Goal: Use online tool/utility: Utilize a website feature to perform a specific function

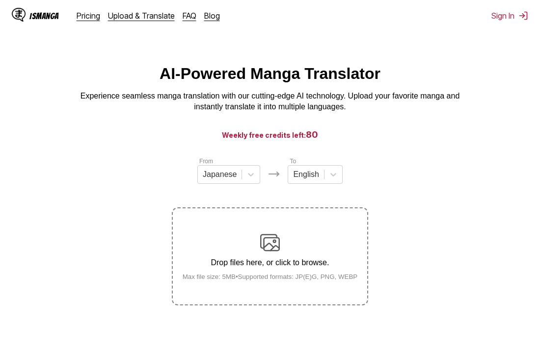
click at [475, 52] on html "IsManga Pricing Upload & Translate FAQ Blog Sign In Pricing Upload & Translate …" at bounding box center [270, 235] width 540 height 470
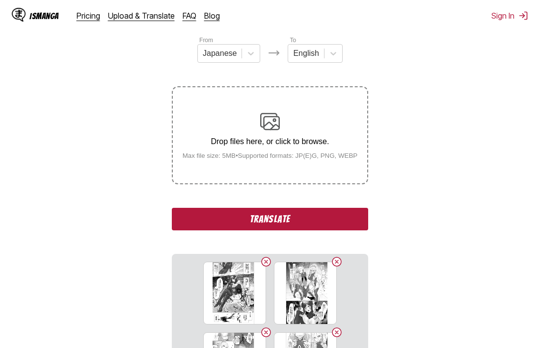
click at [276, 222] on button "Translate" at bounding box center [270, 219] width 196 height 23
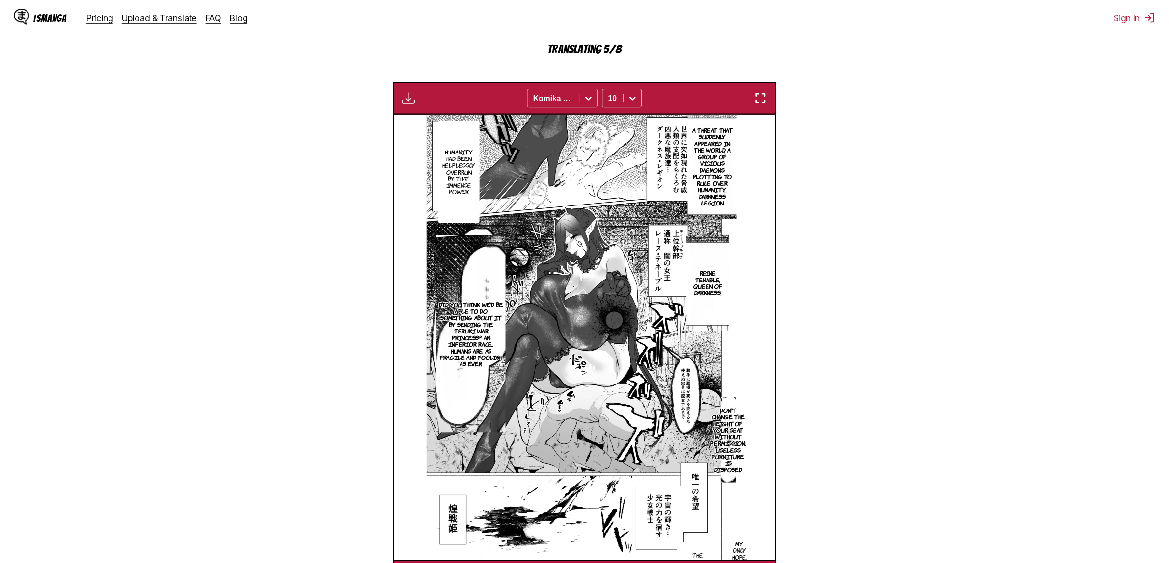
scroll to position [291, 0]
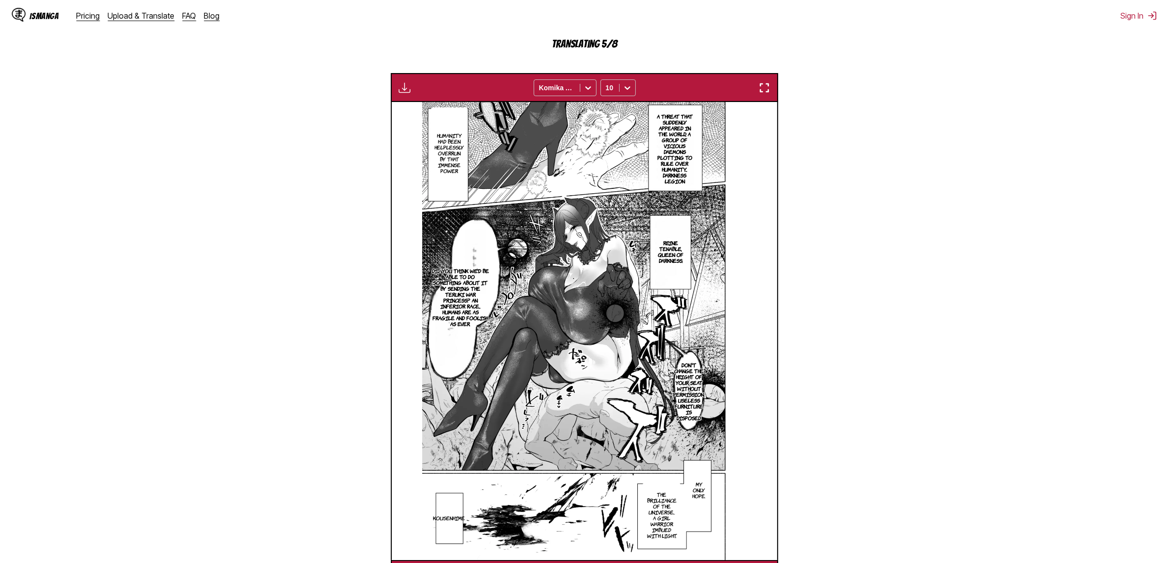
click at [539, 89] on img "button" at bounding box center [764, 88] width 12 height 12
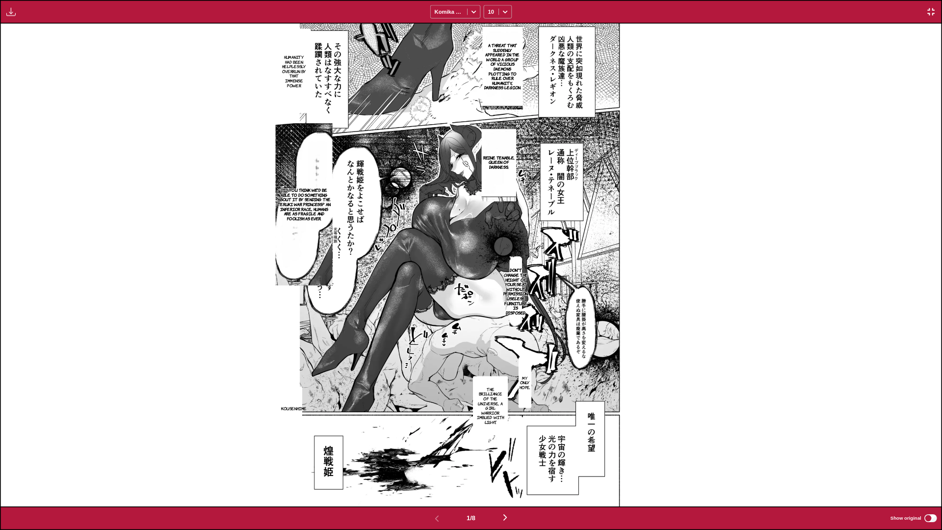
scroll to position [90, 0]
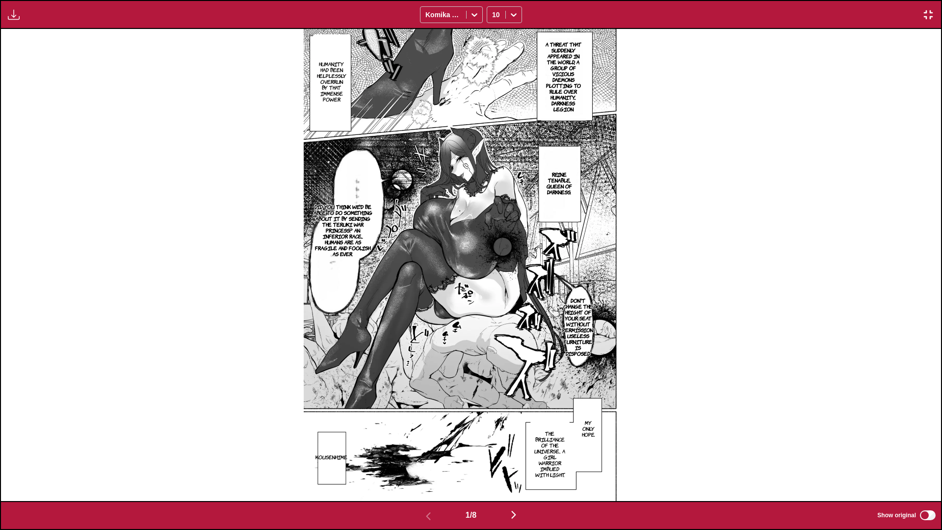
click at [539, 329] on p "Don't change the height of your seat without permission. Useless furniture is d…" at bounding box center [578, 326] width 35 height 63
click at [517, 348] on img "button" at bounding box center [514, 515] width 12 height 12
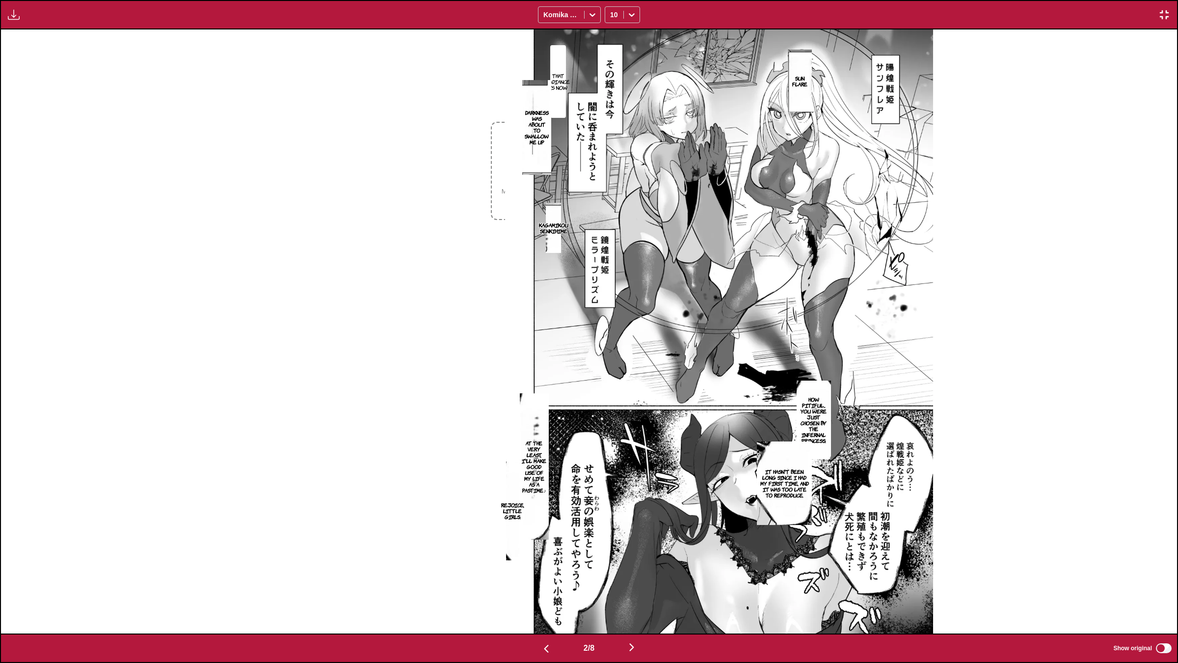
scroll to position [0, 1177]
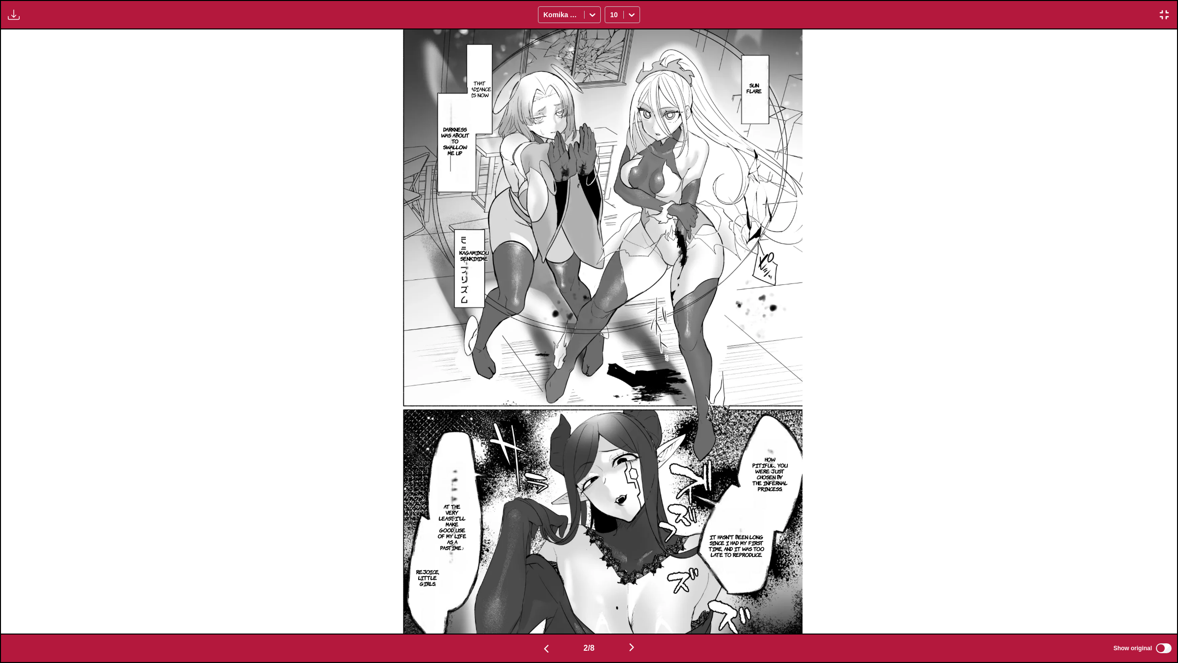
click at [539, 348] on img "button" at bounding box center [632, 647] width 12 height 12
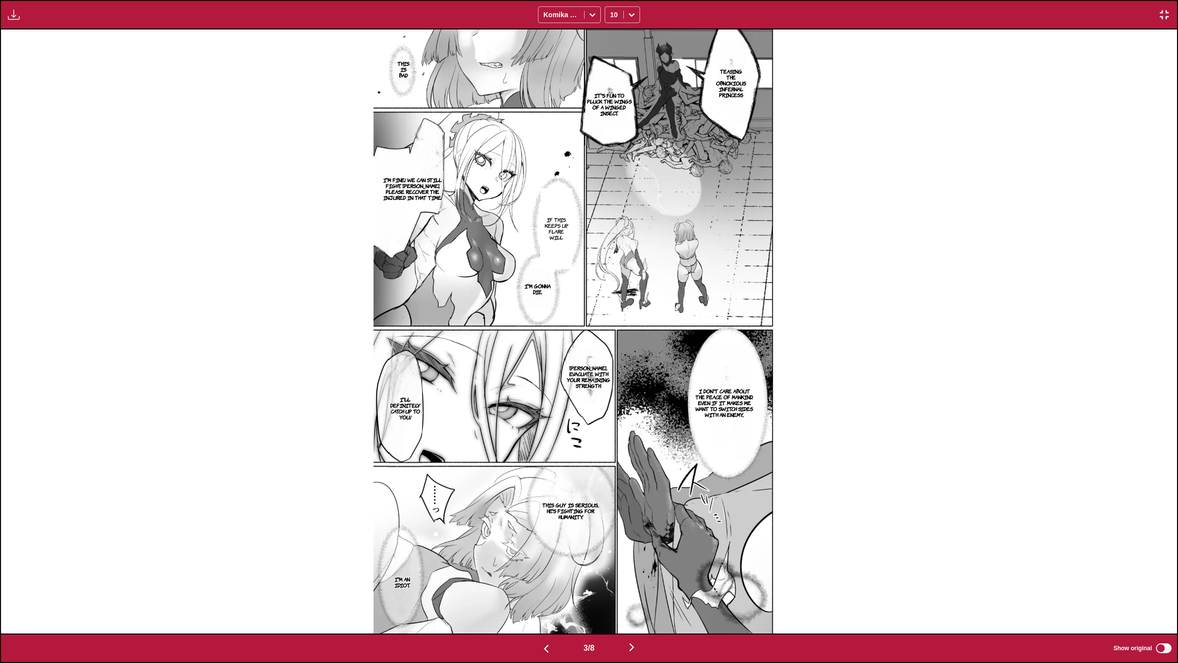
click at [539, 348] on img "button" at bounding box center [632, 647] width 12 height 12
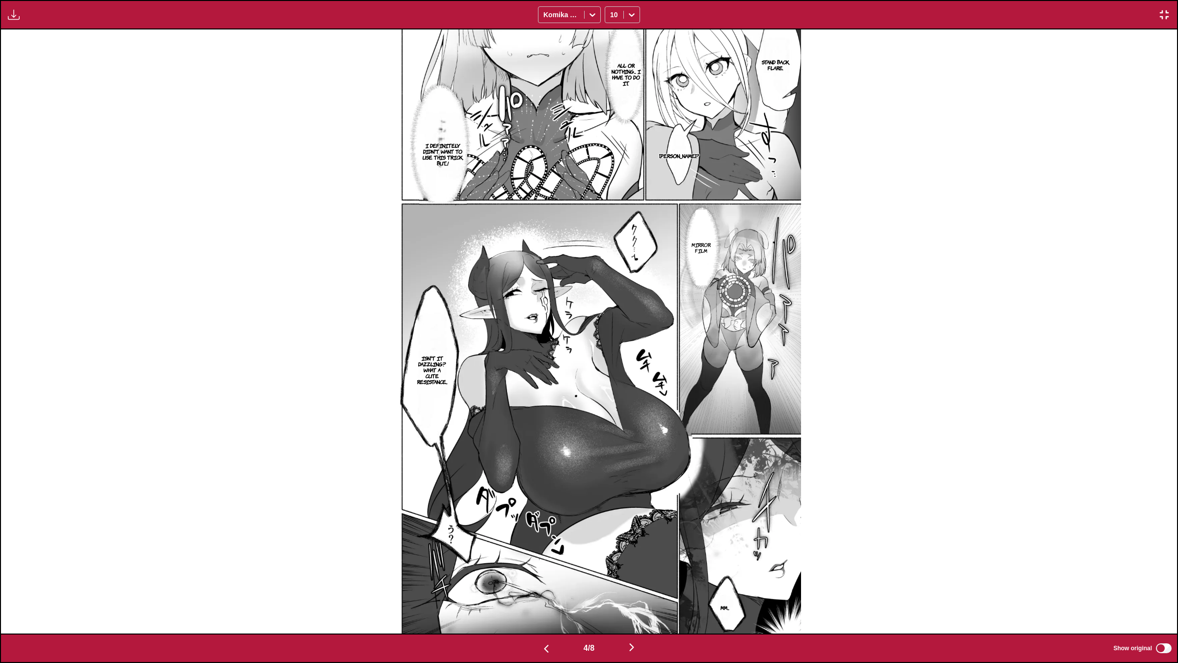
click at [539, 348] on img "button" at bounding box center [632, 647] width 12 height 12
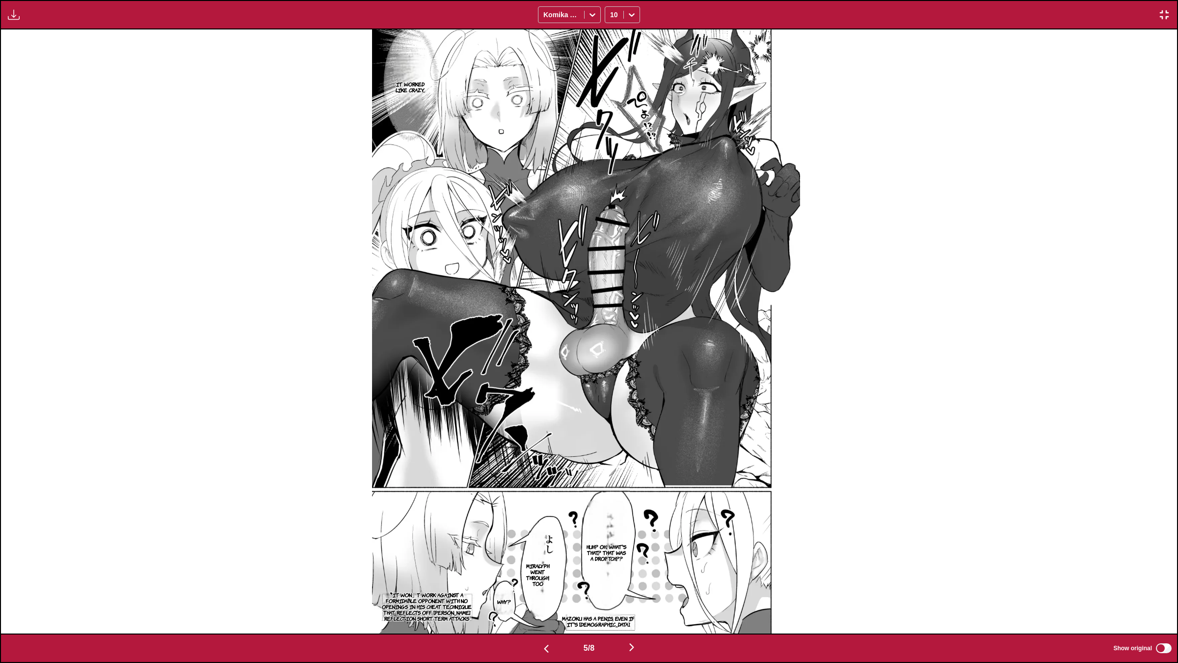
click at [539, 348] on img "button" at bounding box center [632, 647] width 12 height 12
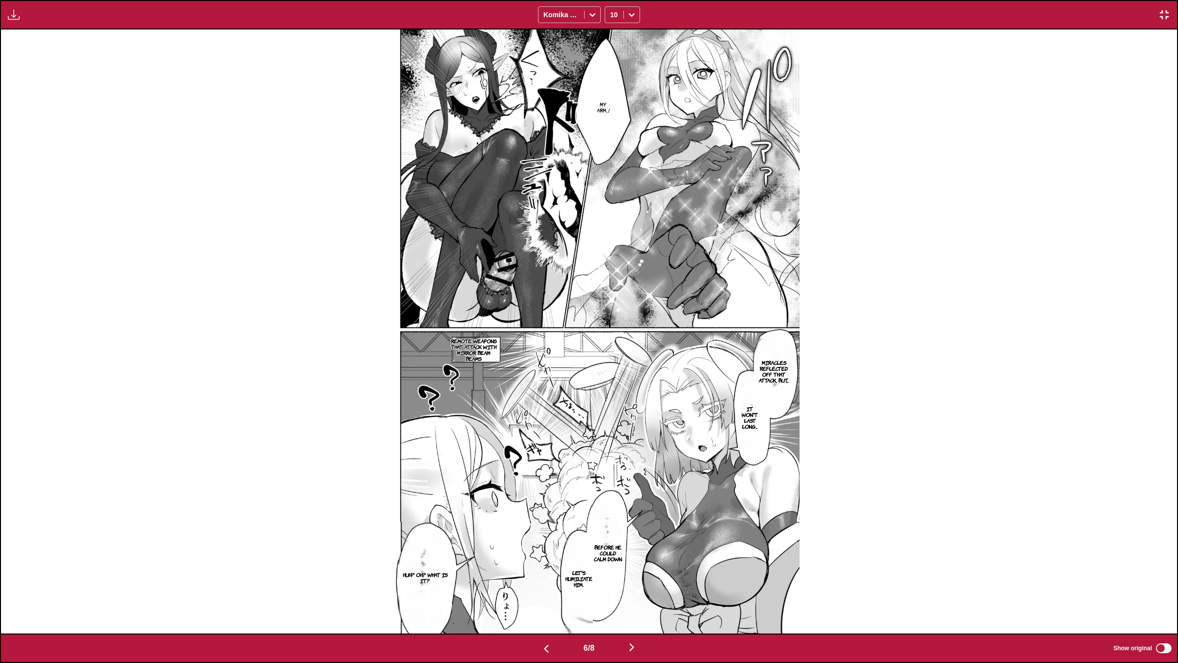
click at [539, 348] on img "button" at bounding box center [632, 647] width 12 height 12
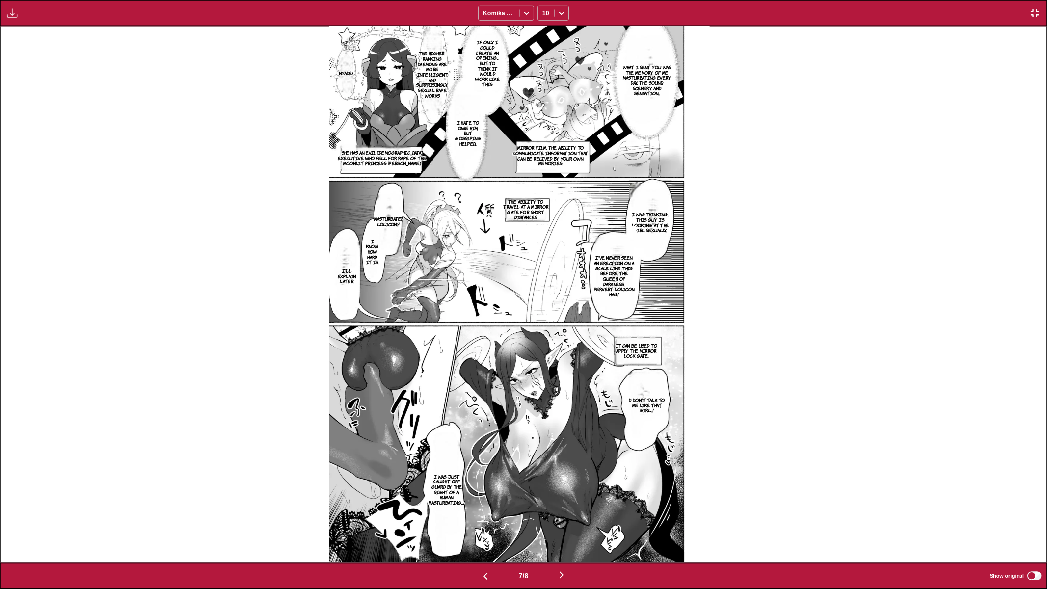
scroll to position [0, 6276]
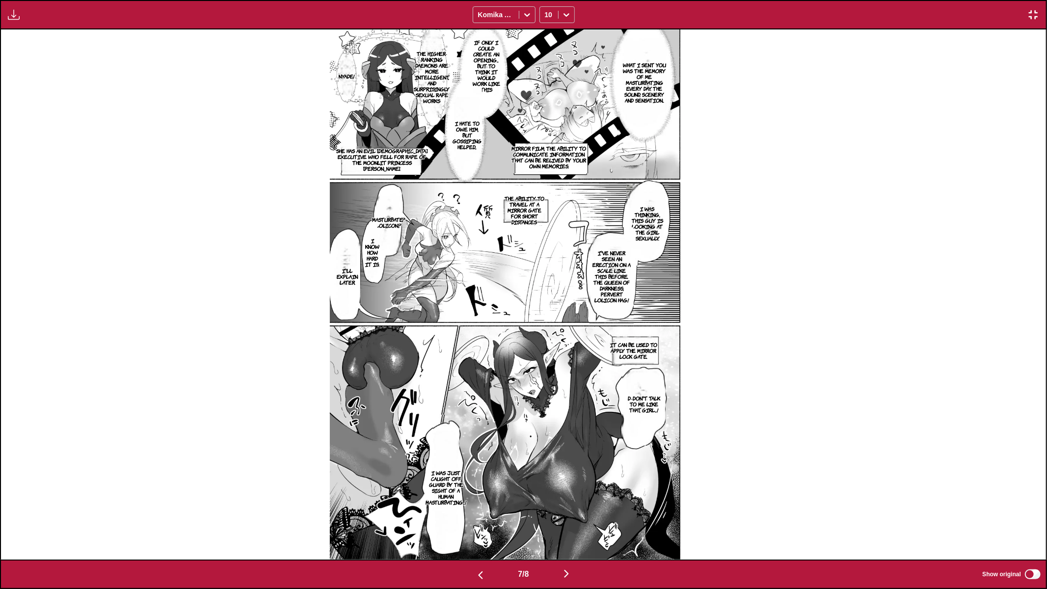
click at [539, 348] on img "button" at bounding box center [567, 574] width 12 height 12
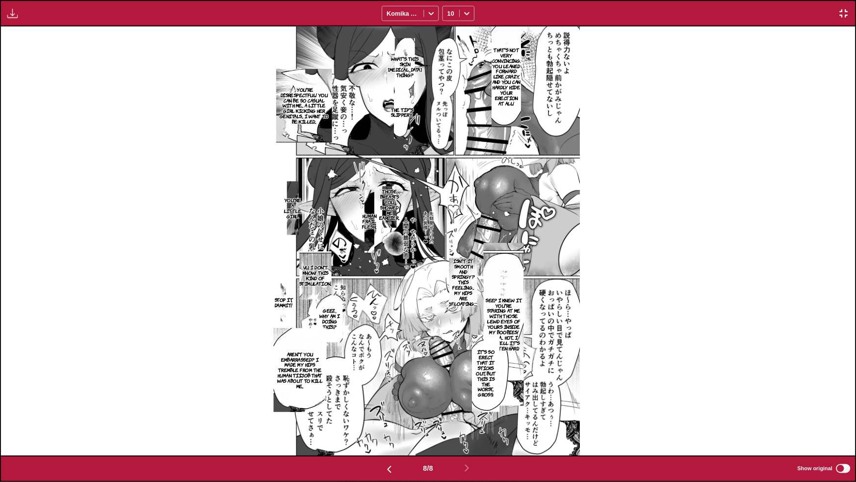
scroll to position [0, 5984]
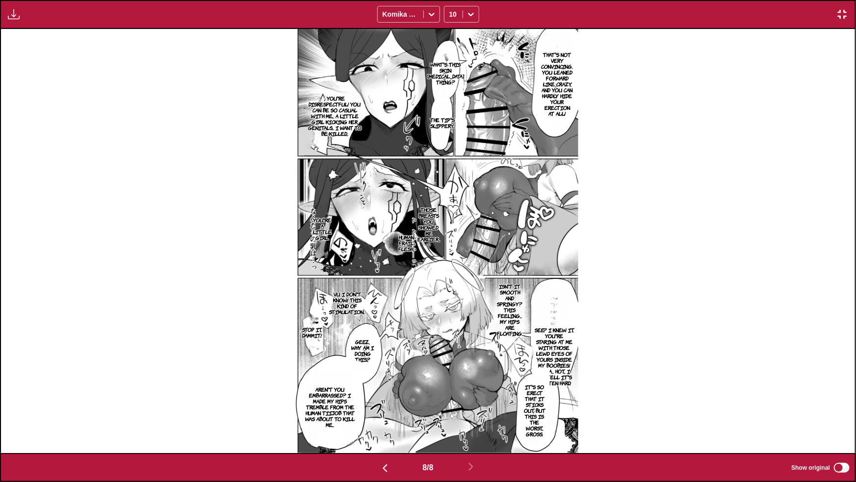
click at [539, 14] on img "button" at bounding box center [843, 14] width 12 height 12
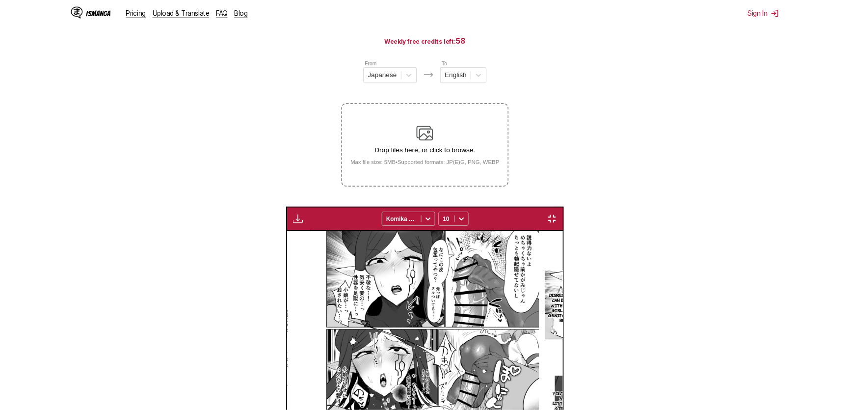
scroll to position [0, 1893]
